Goal: Navigation & Orientation: Find specific page/section

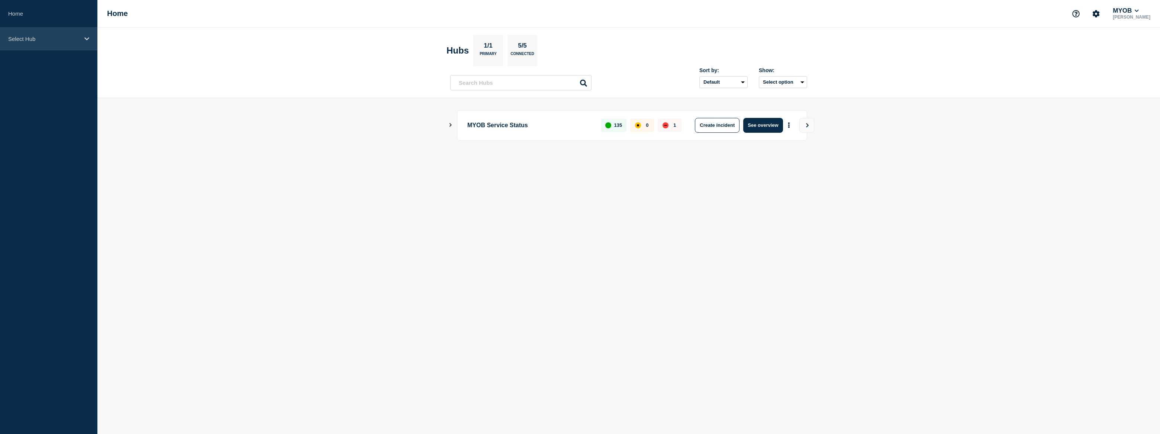
click at [62, 36] on p "Select Hub" at bounding box center [43, 39] width 71 height 6
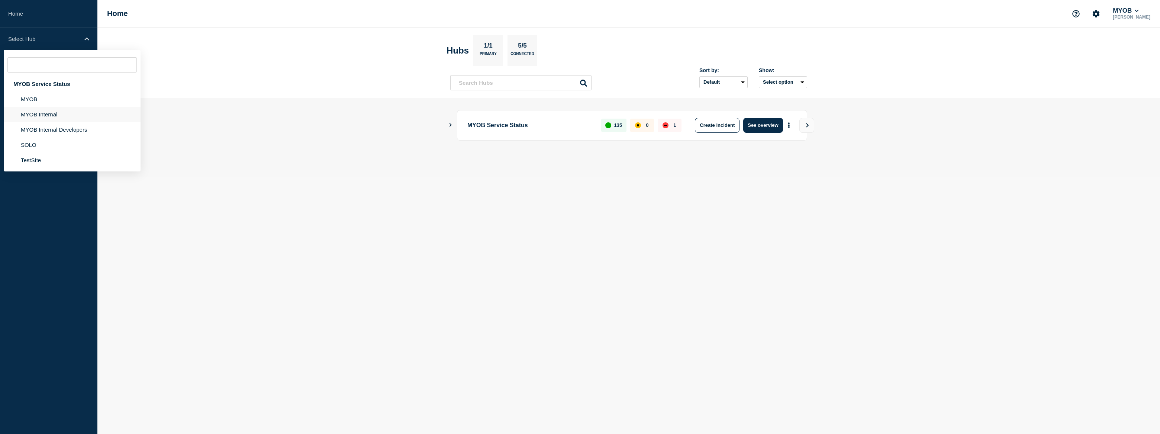
click at [54, 122] on li "MYOB Internal" at bounding box center [72, 129] width 137 height 15
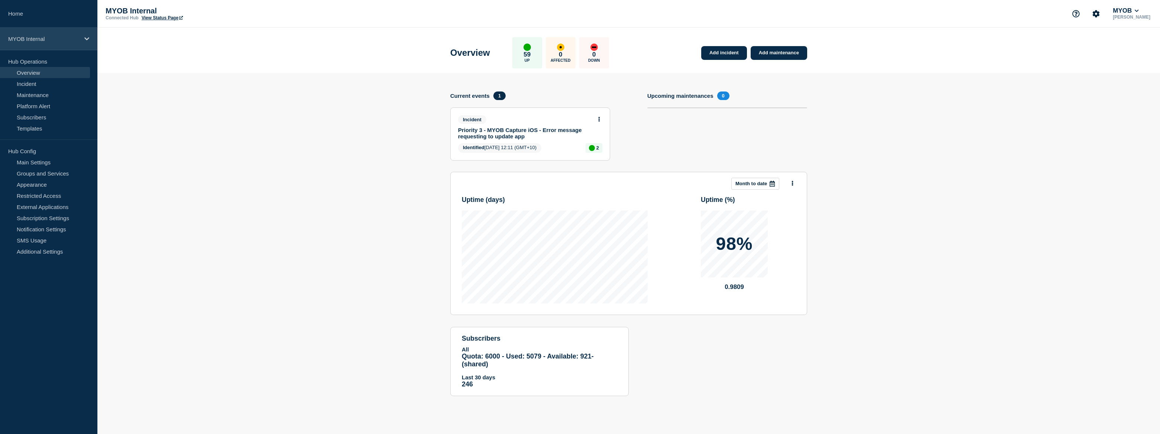
click at [44, 39] on p "MYOB Internal" at bounding box center [43, 39] width 71 height 6
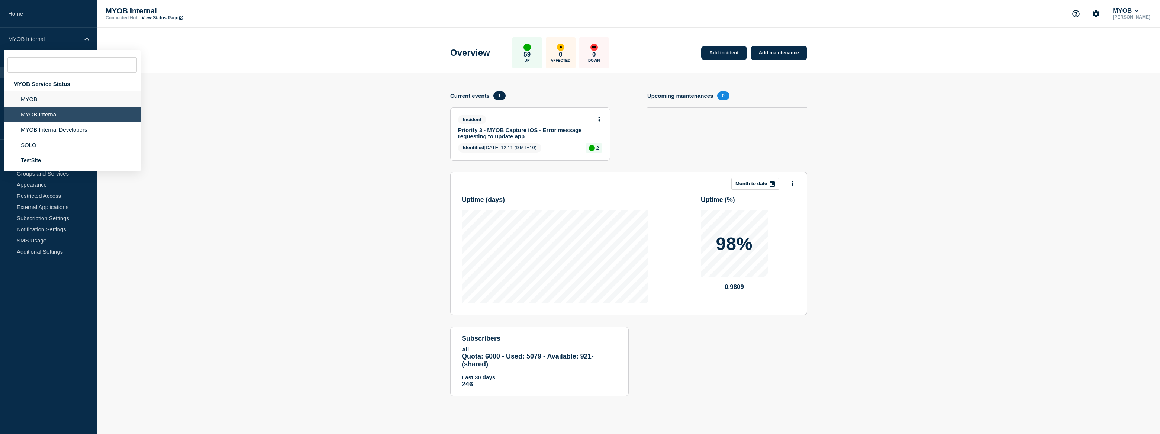
click at [53, 107] on li "MYOB" at bounding box center [72, 114] width 137 height 15
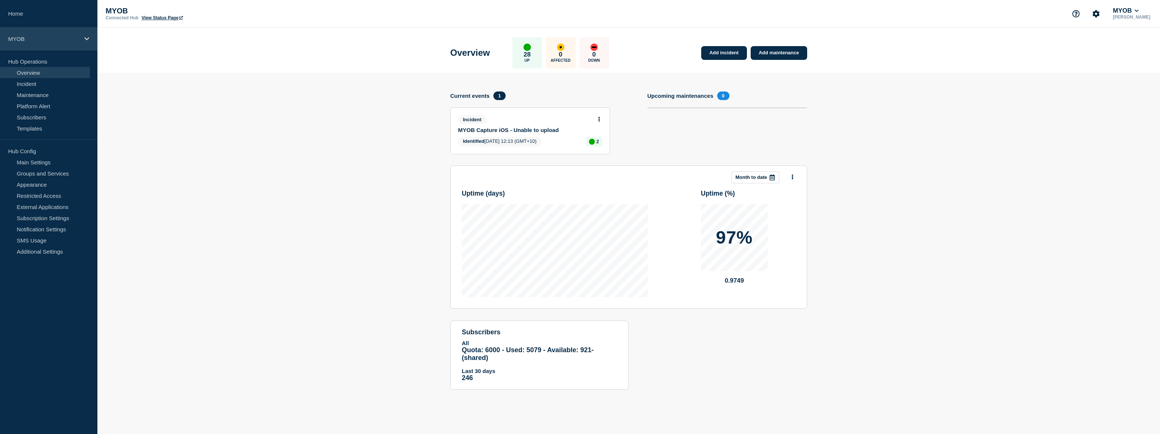
click at [39, 42] on div "MYOB" at bounding box center [48, 39] width 97 height 23
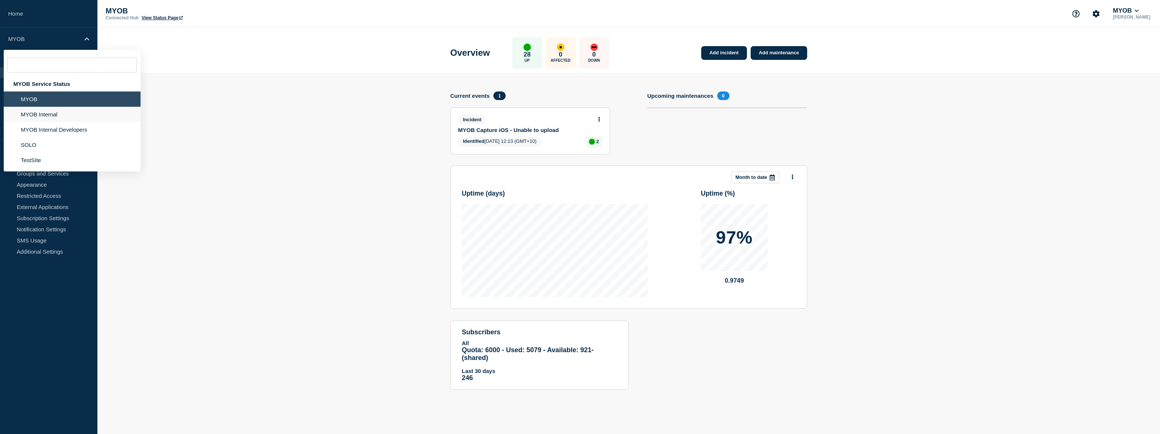
click at [55, 122] on li "MYOB Internal" at bounding box center [72, 129] width 137 height 15
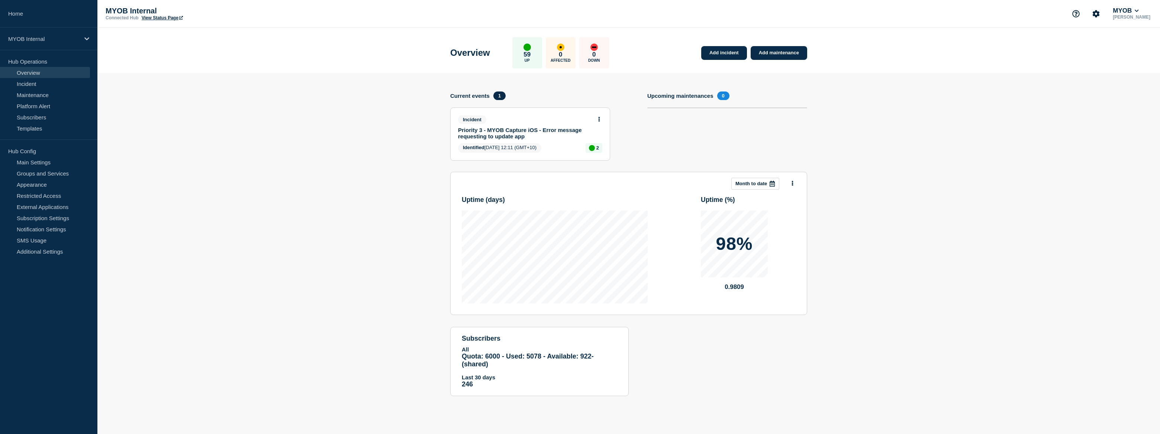
click at [309, 179] on section "Add incident Add maintenance Current events 1 Incident Priority 3 - MYOB Captur…" at bounding box center [628, 240] width 1063 height 334
